Goal: Task Accomplishment & Management: Complete application form

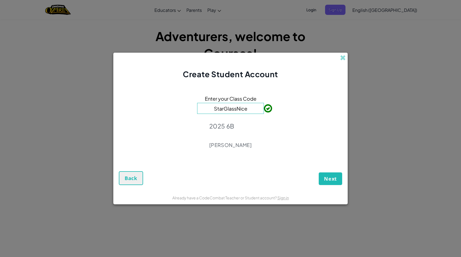
click at [246, 110] on input "StarGlassNice" at bounding box center [230, 108] width 67 height 11
type input "S"
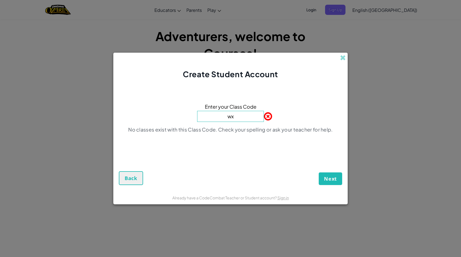
type input "w"
type input "i"
click at [335, 179] on span "Next" at bounding box center [330, 178] width 13 height 7
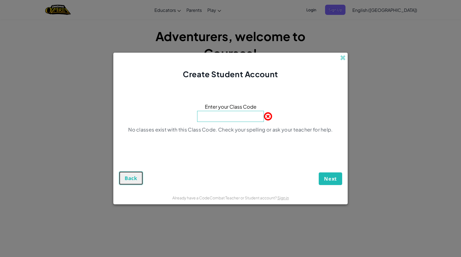
click at [125, 182] on button "Back" at bounding box center [131, 178] width 24 height 14
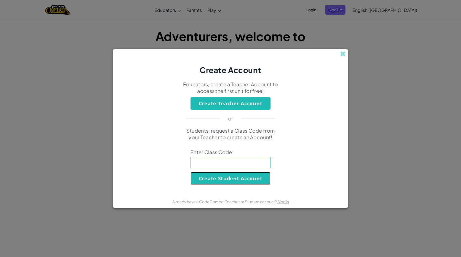
click at [229, 173] on button "Create Student Account" at bounding box center [230, 178] width 80 height 13
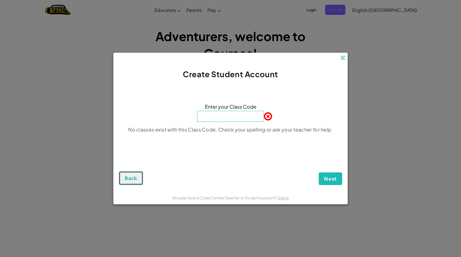
click at [137, 174] on button "Back" at bounding box center [131, 178] width 24 height 14
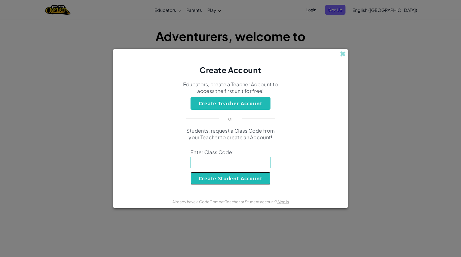
click at [226, 182] on button "Create Student Account" at bounding box center [230, 178] width 80 height 13
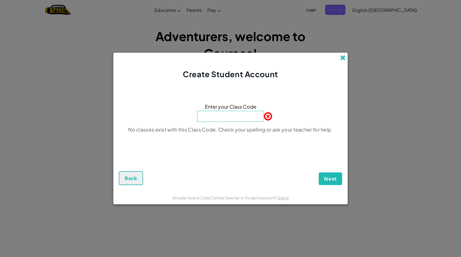
click at [345, 60] on span at bounding box center [343, 58] width 6 height 6
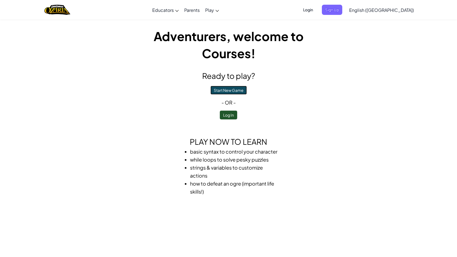
click at [242, 90] on button "Start New Game" at bounding box center [228, 90] width 36 height 9
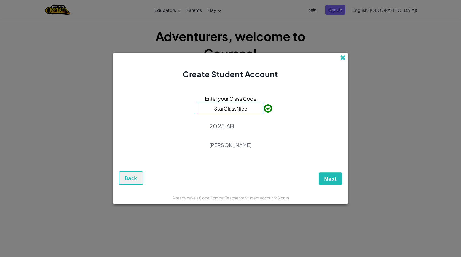
click at [340, 58] on span at bounding box center [343, 58] width 6 height 6
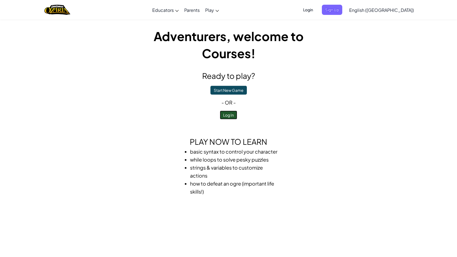
click at [229, 114] on button "Log In" at bounding box center [228, 115] width 17 height 9
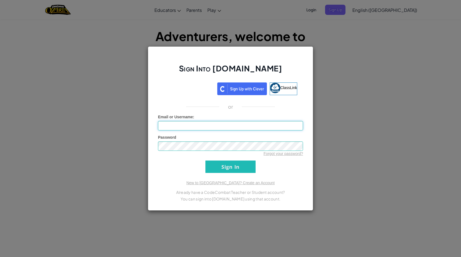
click at [270, 124] on input "Email or Username :" at bounding box center [230, 125] width 145 height 9
type input "MUSYER93324"
click at [245, 162] on input "Sign In" at bounding box center [230, 166] width 50 height 12
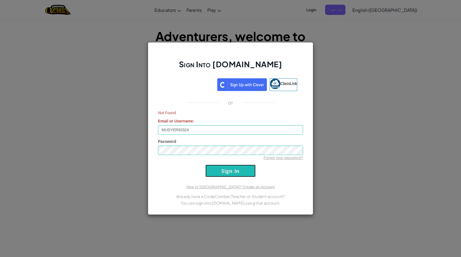
click at [218, 169] on input "Sign In" at bounding box center [230, 171] width 50 height 12
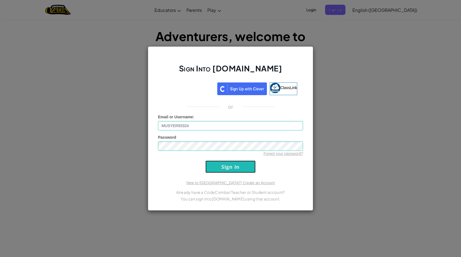
click at [218, 169] on input "Sign In" at bounding box center [230, 166] width 50 height 12
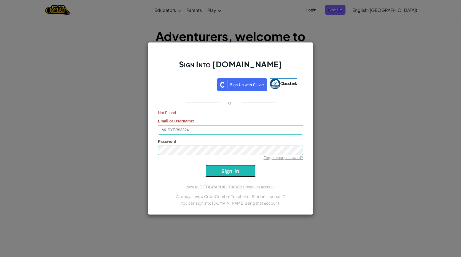
click at [218, 169] on input "Sign In" at bounding box center [230, 171] width 50 height 12
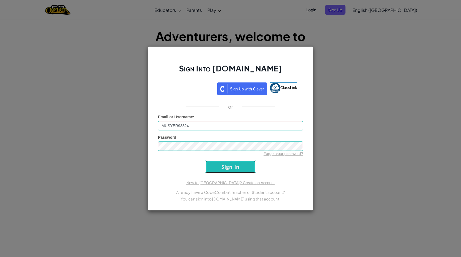
click at [218, 169] on input "Sign In" at bounding box center [230, 166] width 50 height 12
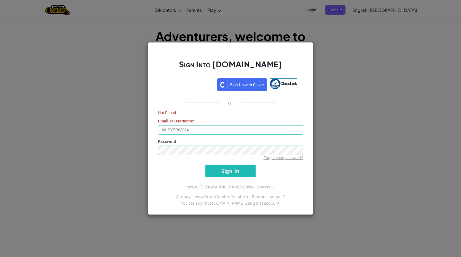
click at [311, 105] on div "Sign Into Ozaria.com ClassLink or Not Found Email or Username : MUSYER93324 Pas…" at bounding box center [230, 128] width 165 height 173
click at [230, 187] on link "New to Ozaria? Create an Account" at bounding box center [230, 187] width 88 height 4
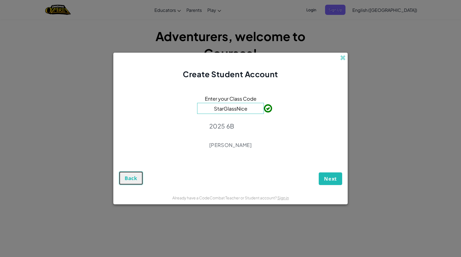
click at [127, 173] on button "Back" at bounding box center [131, 178] width 24 height 14
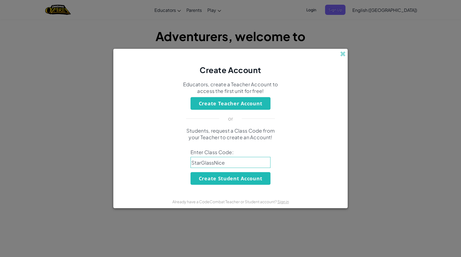
click at [345, 55] on span at bounding box center [343, 54] width 6 height 6
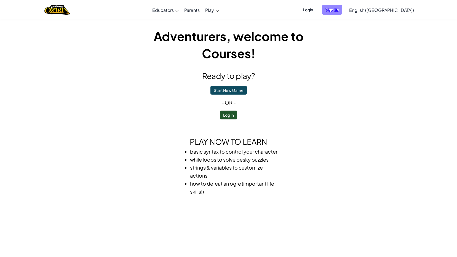
click at [342, 12] on span "Sign Up" at bounding box center [332, 10] width 20 height 10
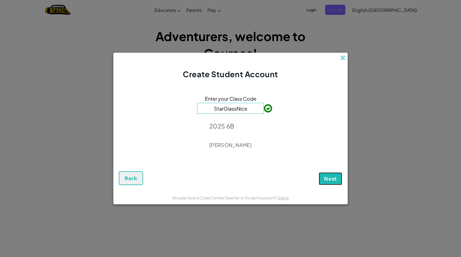
click at [331, 177] on span "Next" at bounding box center [330, 178] width 13 height 7
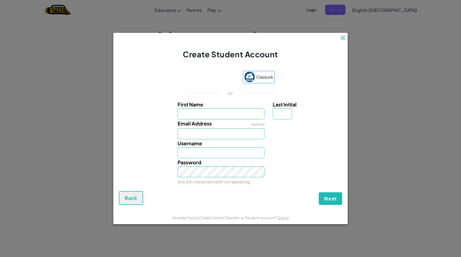
click at [215, 114] on input "First Name" at bounding box center [221, 113] width 87 height 11
click at [203, 112] on input "First Name" at bounding box center [221, 113] width 87 height 11
type input "m"
type input "Mustafa"
click at [203, 132] on input "Email Address" at bounding box center [221, 133] width 87 height 11
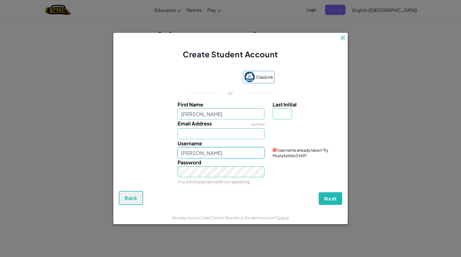
click at [204, 152] on input "Mustafa" at bounding box center [221, 152] width 87 height 11
type input "M"
type input "m"
click at [217, 153] on input "KING67MUS" at bounding box center [221, 152] width 87 height 11
type input "KING67MUS"
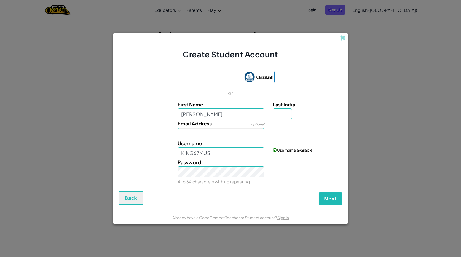
drag, startPoint x: 217, startPoint y: 153, endPoint x: 184, endPoint y: 163, distance: 34.9
click at [184, 163] on span "Password" at bounding box center [190, 162] width 24 height 6
click at [214, 151] on input "KING67MUS" at bounding box center [221, 152] width 87 height 11
drag, startPoint x: 181, startPoint y: 152, endPoint x: 208, endPoint y: 152, distance: 27.3
drag, startPoint x: 208, startPoint y: 152, endPoint x: 197, endPoint y: 151, distance: 10.8
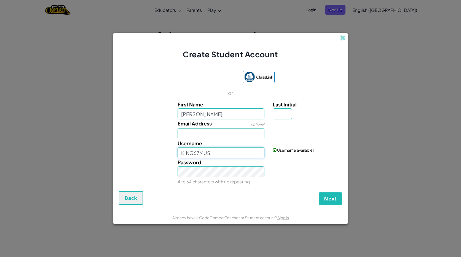
drag, startPoint x: 197, startPoint y: 151, endPoint x: 194, endPoint y: 151, distance: 3.4
drag, startPoint x: 194, startPoint y: 151, endPoint x: 185, endPoint y: 152, distance: 8.6
click at [185, 152] on input "KING67MUS" at bounding box center [221, 152] width 87 height 11
click at [212, 149] on input "Username" at bounding box center [221, 152] width 87 height 11
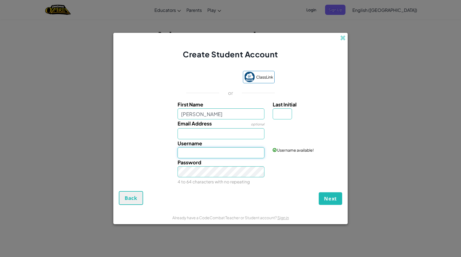
click at [218, 150] on input "Username" at bounding box center [221, 152] width 87 height 11
type input "MUSYER93324"
click at [325, 195] on button "Next" at bounding box center [330, 198] width 23 height 13
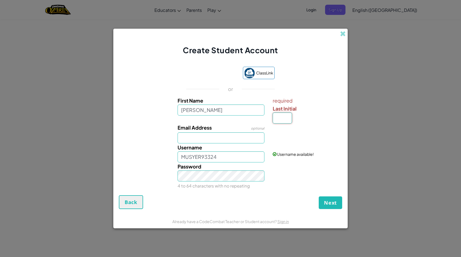
click at [282, 120] on input "Last Initial" at bounding box center [282, 117] width 19 height 11
type input "6"
type input "1"
type input "Y"
click at [326, 199] on button "Next" at bounding box center [330, 202] width 23 height 13
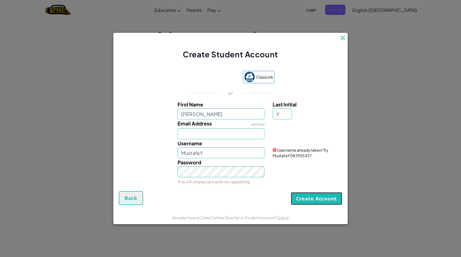
click at [326, 199] on button "Create Account" at bounding box center [316, 198] width 51 height 13
click at [324, 199] on button "Create Account" at bounding box center [316, 198] width 51 height 13
click at [323, 195] on button "Create Account" at bounding box center [316, 198] width 51 height 13
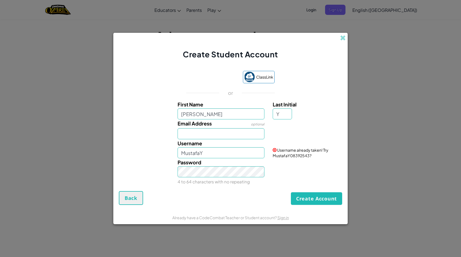
click at [323, 198] on button "Create Account" at bounding box center [316, 198] width 51 height 13
click at [226, 153] on input "MustafaY" at bounding box center [221, 152] width 87 height 11
click at [326, 198] on button "Create Account" at bounding box center [316, 198] width 51 height 13
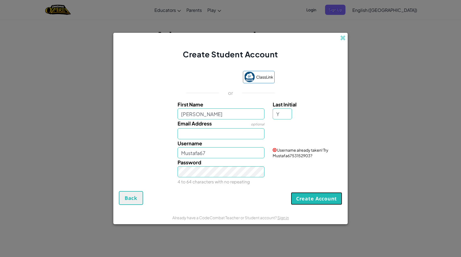
click at [326, 198] on button "Create Account" at bounding box center [316, 198] width 51 height 13
click at [229, 150] on input "Mustafa67" at bounding box center [221, 152] width 87 height 11
type input "Mustafa6767"
click at [296, 196] on button "Create Account" at bounding box center [316, 198] width 51 height 13
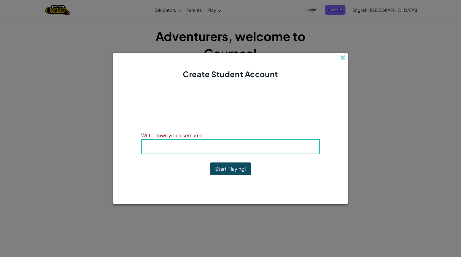
click at [232, 147] on b "Username : Mustafa6767" at bounding box center [231, 146] width 68 height 6
click at [213, 145] on span "Username" at bounding box center [211, 146] width 29 height 6
click at [206, 148] on span "Username" at bounding box center [211, 146] width 29 height 6
drag, startPoint x: 205, startPoint y: 150, endPoint x: 164, endPoint y: 141, distance: 42.0
click at [164, 141] on div "Username : Mustafa6767" at bounding box center [230, 146] width 179 height 15
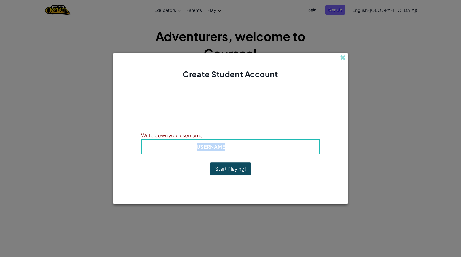
click at [164, 142] on div "Username : Mustafa6767" at bounding box center [230, 146] width 179 height 15
drag, startPoint x: 164, startPoint y: 142, endPoint x: 154, endPoint y: 149, distance: 12.6
click at [154, 149] on h4 "Username : Mustafa6767" at bounding box center [230, 147] width 167 height 8
click at [154, 148] on h4 "Username : Mustafa6767" at bounding box center [230, 147] width 167 height 8
click at [154, 147] on h4 "Username : Mustafa6767" at bounding box center [230, 147] width 167 height 8
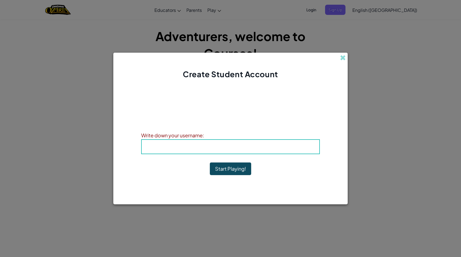
drag, startPoint x: 154, startPoint y: 147, endPoint x: 215, endPoint y: 88, distance: 85.6
click at [215, 88] on div "Account Created! Write down your information so that you don't forget it. Your …" at bounding box center [230, 135] width 179 height 100
click at [162, 145] on h4 "Username : Mustafa6767" at bounding box center [230, 147] width 167 height 8
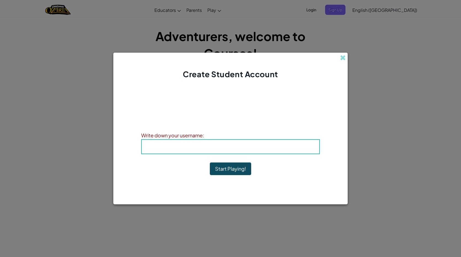
click at [229, 143] on b "Username : Mustafa6767" at bounding box center [231, 146] width 68 height 6
click at [229, 146] on b "Username : Mustafa6767" at bounding box center [231, 146] width 68 height 6
click at [230, 147] on b "Username : Mustafa6767" at bounding box center [231, 146] width 68 height 6
drag, startPoint x: 230, startPoint y: 147, endPoint x: 234, endPoint y: 168, distance: 21.3
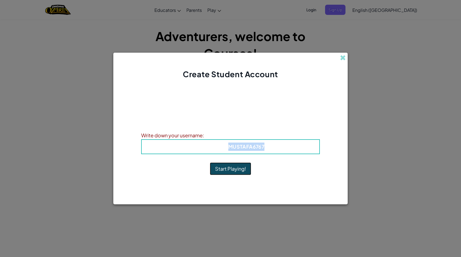
click at [234, 168] on button "Start Playing!" at bounding box center [230, 168] width 41 height 13
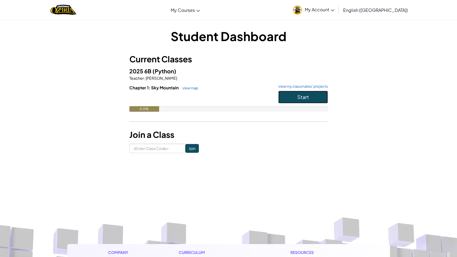
click at [296, 98] on button "Start" at bounding box center [303, 97] width 50 height 13
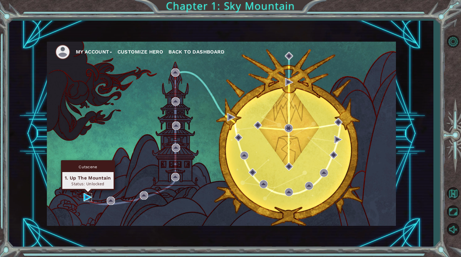
click at [85, 195] on img at bounding box center [88, 197] width 8 height 8
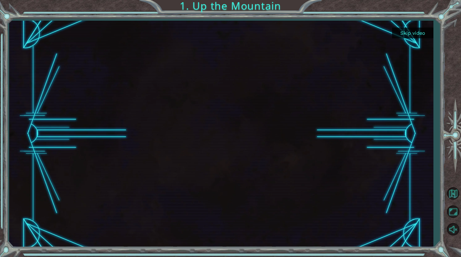
click at [410, 33] on button "Skip video" at bounding box center [412, 33] width 41 height 11
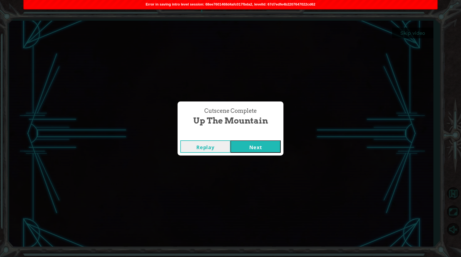
click at [251, 147] on button "Next" at bounding box center [255, 146] width 50 height 12
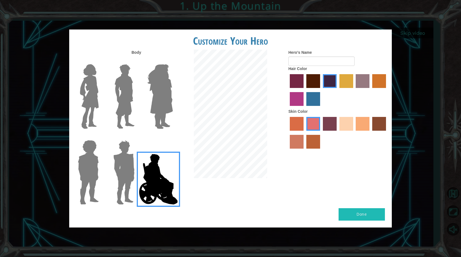
click at [117, 200] on img at bounding box center [124, 172] width 26 height 69
click at [137, 136] on input "Hero Garnet" at bounding box center [137, 136] width 0 height 0
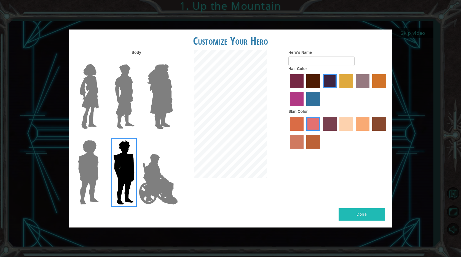
click at [87, 187] on img at bounding box center [88, 172] width 25 height 69
click at [101, 136] on input "Hero Steven" at bounding box center [101, 136] width 0 height 0
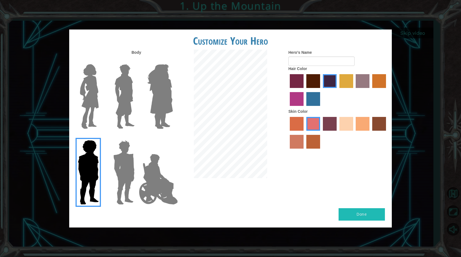
click at [127, 114] on img at bounding box center [124, 96] width 25 height 69
click at [137, 61] on input "Hero Lars" at bounding box center [137, 61] width 0 height 0
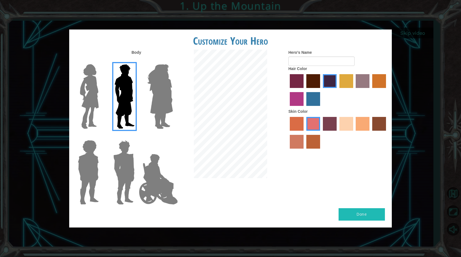
click at [151, 104] on img at bounding box center [160, 96] width 30 height 69
click at [173, 61] on input "Hero Amethyst" at bounding box center [173, 61] width 0 height 0
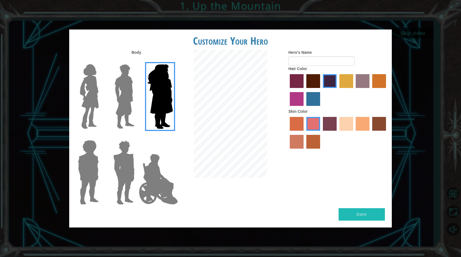
click at [117, 103] on img at bounding box center [124, 96] width 25 height 69
click at [137, 61] on input "Hero Lars" at bounding box center [137, 61] width 0 height 0
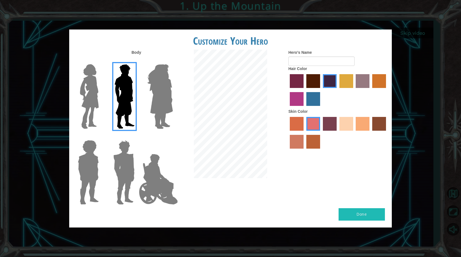
click at [62, 102] on div "Customize Your Hero Body Hero's Name Hair Color Skin Color Done" at bounding box center [230, 128] width 461 height 257
click at [85, 98] on img at bounding box center [89, 96] width 23 height 69
click at [101, 61] on input "Hero Connie" at bounding box center [101, 61] width 0 height 0
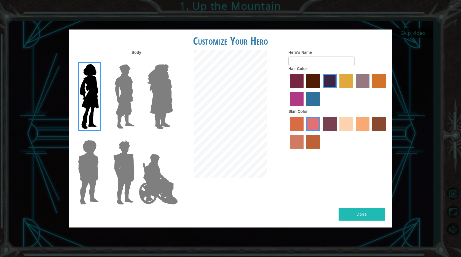
click at [120, 88] on img at bounding box center [124, 96] width 25 height 69
click at [137, 61] on input "Hero Lars" at bounding box center [137, 61] width 0 height 0
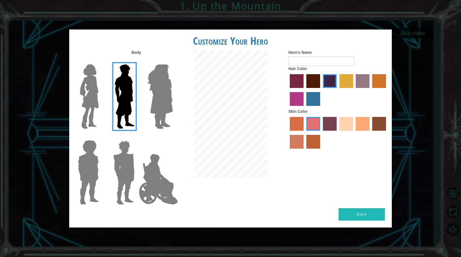
click at [350, 121] on label "sandy beach skin color" at bounding box center [346, 124] width 14 height 14
click at [337, 133] on input "sandy beach skin color" at bounding box center [337, 133] width 0 height 0
click at [308, 62] on input "Hero's Name" at bounding box center [321, 61] width 66 height 9
click at [324, 60] on input "MUSYER93324" at bounding box center [321, 61] width 66 height 9
type input "M"
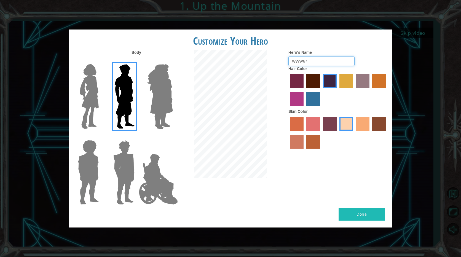
type input "WWW67"
click at [351, 214] on button "Done" at bounding box center [362, 214] width 46 height 12
click at [347, 185] on div "Customize Your Hero Body Hero's Name WWW67 Hair Color Skin Color Done" at bounding box center [230, 128] width 323 height 198
click at [364, 203] on div "Body Hero's Name WWW67 Hair Color Skin Color" at bounding box center [230, 129] width 323 height 159
click at [174, 74] on img at bounding box center [160, 96] width 30 height 69
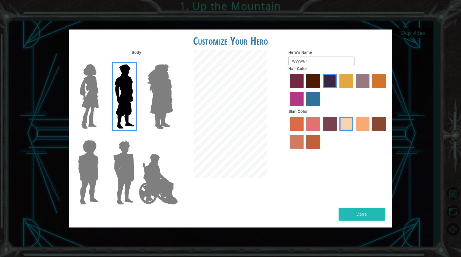
click at [173, 61] on input "Hero Amethyst" at bounding box center [173, 61] width 0 height 0
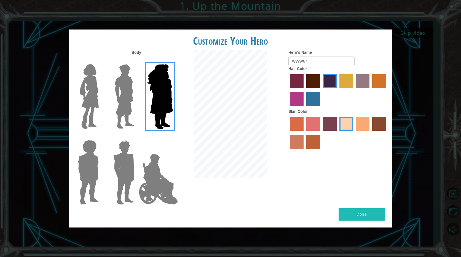
click at [160, 80] on img at bounding box center [160, 96] width 30 height 69
click at [173, 61] on input "Hero Amethyst" at bounding box center [173, 61] width 0 height 0
click at [413, 29] on div "Customize Your Hero Body Hero's Name WWW67 Hair Color Skin Color Done" at bounding box center [230, 128] width 461 height 257
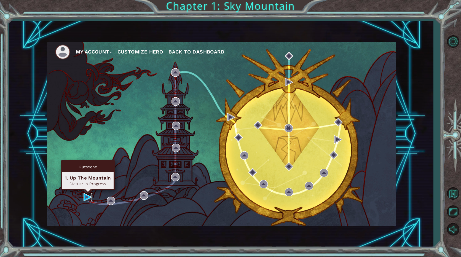
click at [85, 196] on img at bounding box center [88, 197] width 8 height 8
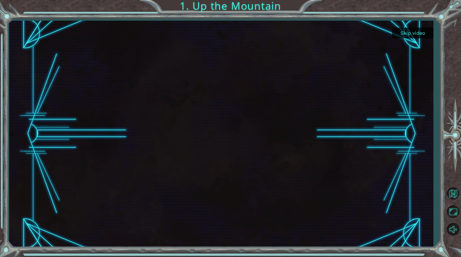
click at [422, 32] on button "Skip video" at bounding box center [412, 33] width 41 height 11
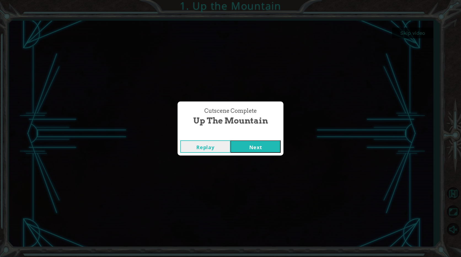
click at [222, 147] on button "Replay" at bounding box center [205, 146] width 50 height 12
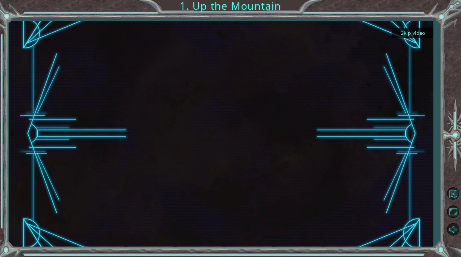
click at [421, 31] on button "Skip video" at bounding box center [412, 33] width 41 height 11
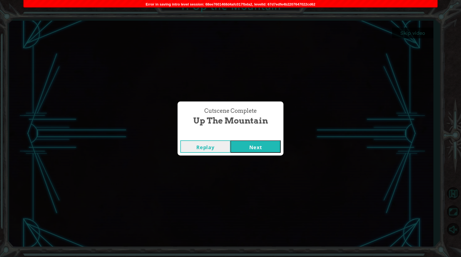
click at [254, 144] on button "Next" at bounding box center [255, 146] width 50 height 12
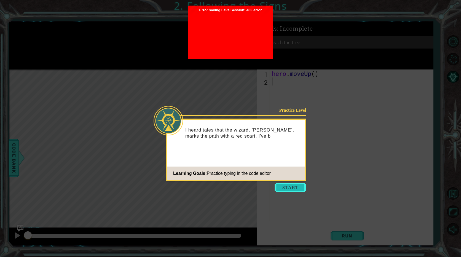
click at [290, 188] on button "Start" at bounding box center [290, 187] width 31 height 9
click at [299, 185] on button "Start" at bounding box center [290, 187] width 31 height 9
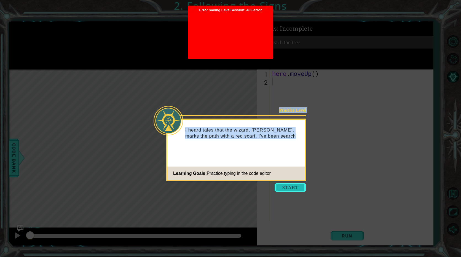
drag, startPoint x: 296, startPoint y: 181, endPoint x: 296, endPoint y: 184, distance: 2.8
click at [296, 184] on body "1 ההההההההההההההההההההההההההההההההההההההההההההההההההההההההההההההההההההההההההההה…" at bounding box center [230, 128] width 461 height 257
click at [296, 184] on button "Start" at bounding box center [290, 187] width 31 height 9
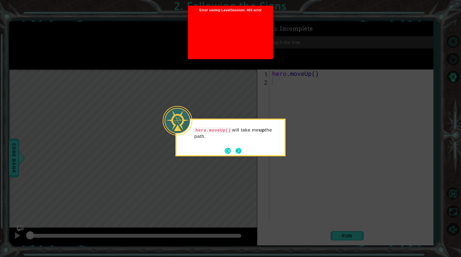
click at [240, 149] on button "Next" at bounding box center [238, 150] width 7 height 7
